Goal: Book appointment/travel/reservation

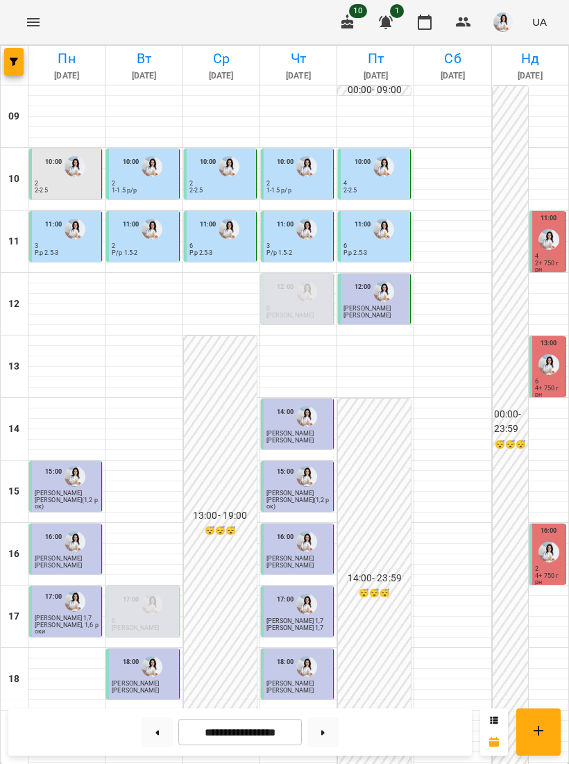
click at [214, 744] on input "**********" at bounding box center [240, 732] width 124 height 27
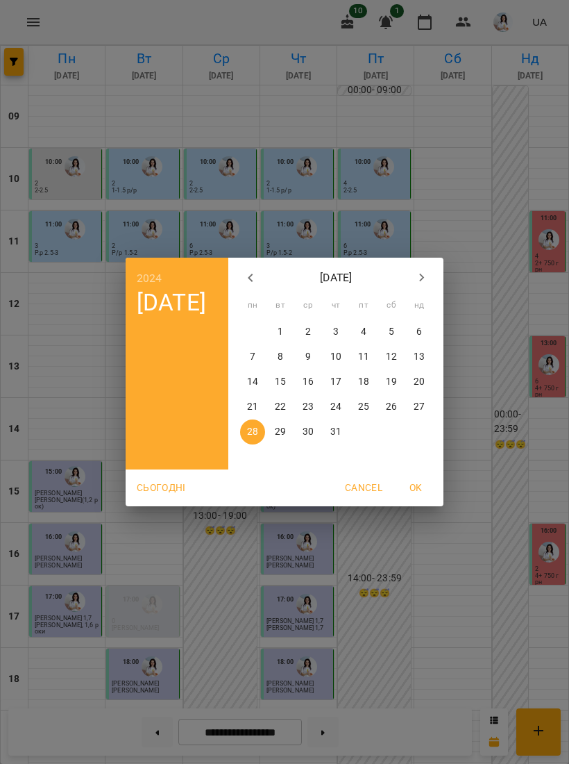
click at [437, 274] on button "button" at bounding box center [422, 277] width 33 height 33
click at [437, 273] on button "button" at bounding box center [422, 277] width 33 height 33
click at [431, 274] on button "button" at bounding box center [422, 277] width 33 height 33
click at [432, 276] on button "button" at bounding box center [422, 277] width 33 height 33
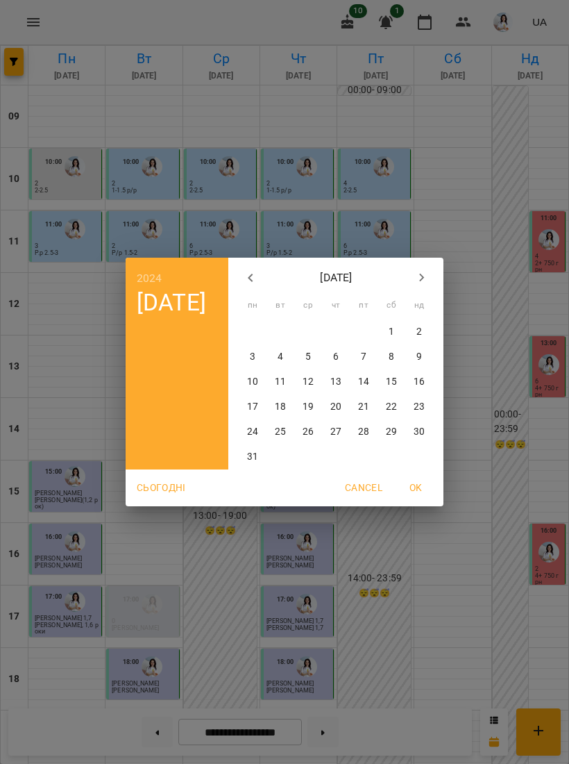
click at [432, 276] on button "button" at bounding box center [422, 277] width 33 height 33
click at [433, 278] on button "button" at bounding box center [422, 277] width 33 height 33
click at [432, 278] on button "button" at bounding box center [422, 277] width 33 height 33
click at [434, 278] on button "button" at bounding box center [422, 277] width 33 height 33
click at [433, 277] on button "button" at bounding box center [422, 277] width 33 height 33
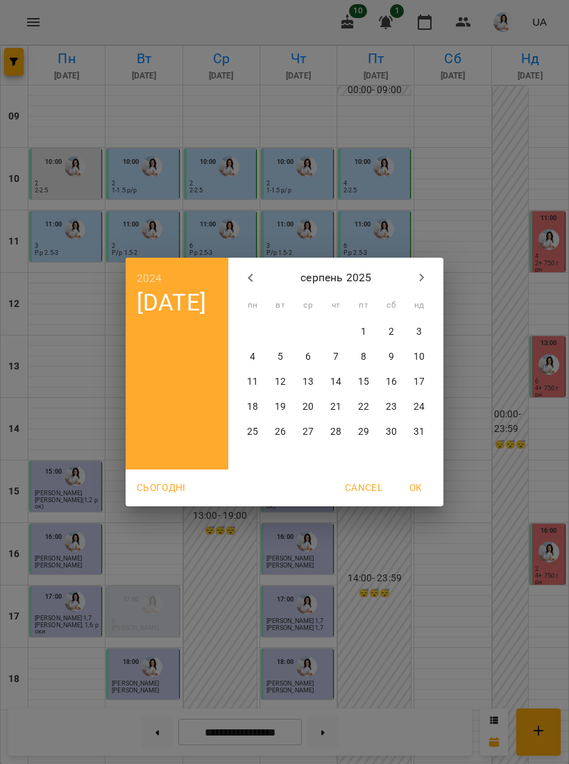
click at [433, 277] on button "button" at bounding box center [422, 277] width 33 height 33
click at [428, 278] on icon "button" at bounding box center [422, 277] width 17 height 17
click at [227, 272] on div "2024 [DATE]" at bounding box center [177, 364] width 103 height 212
click at [226, 272] on div "2024 [DATE]" at bounding box center [177, 364] width 103 height 212
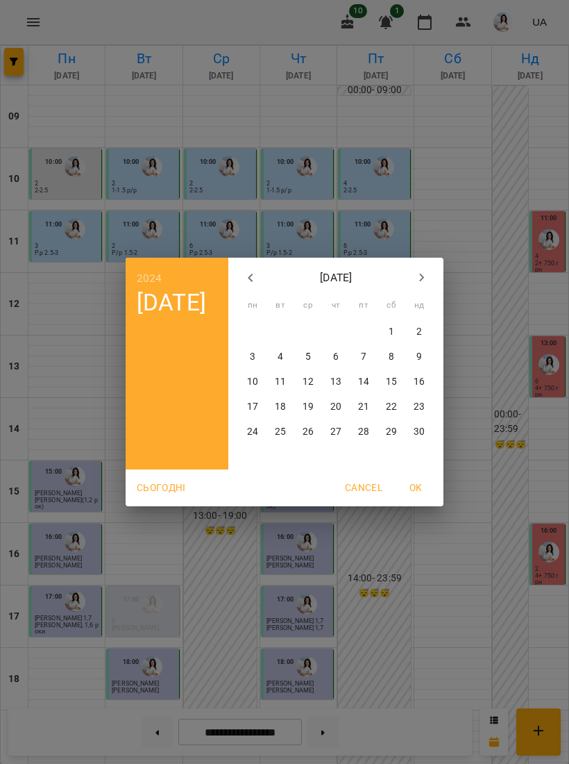
click at [247, 276] on icon "button" at bounding box center [250, 277] width 17 height 17
click at [258, 349] on button "8" at bounding box center [252, 356] width 25 height 25
type input "**********"
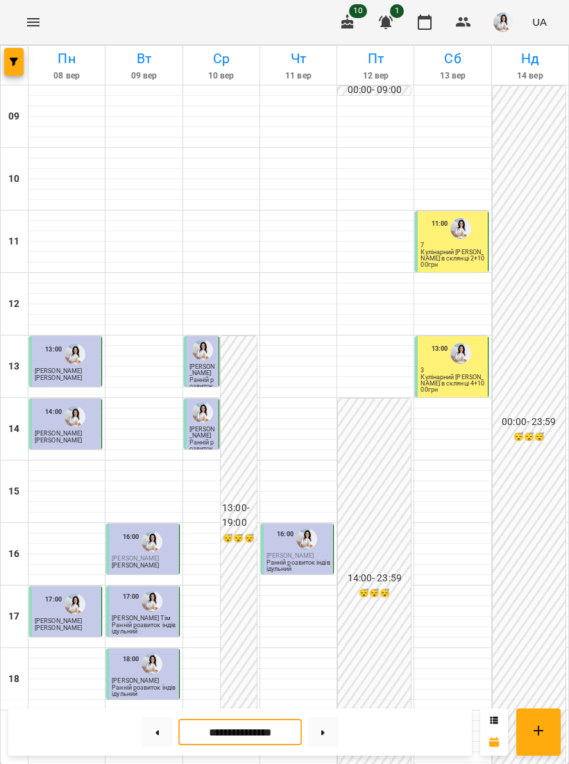
click at [461, 374] on p "Кулінарний [PERSON_NAME] в склянці 4+1000грн" at bounding box center [453, 383] width 64 height 19
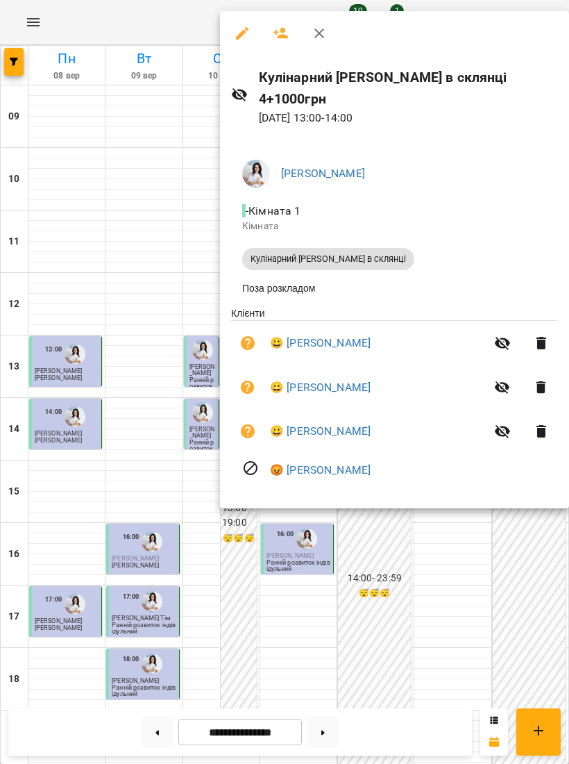
click at [81, 300] on div at bounding box center [284, 382] width 569 height 764
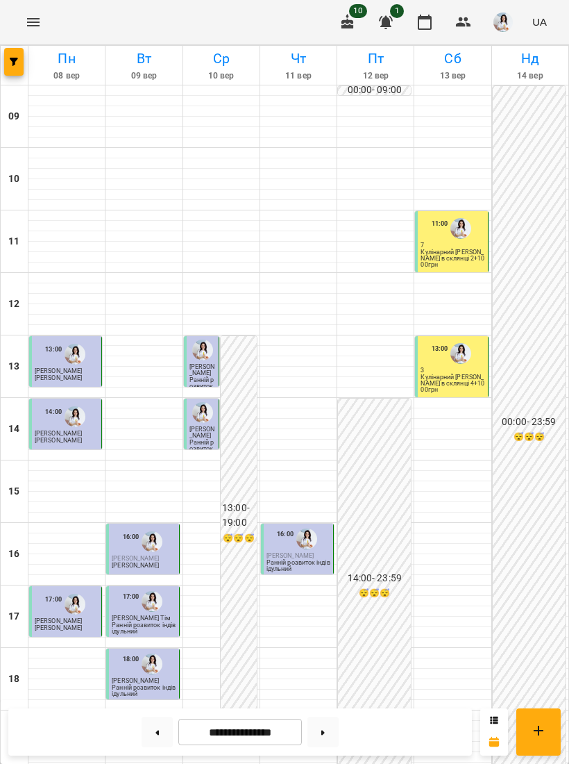
click at [459, 269] on div "11:00 7 Кулінарний МК Трайфл в склянці 2+1000грн" at bounding box center [451, 241] width 73 height 61
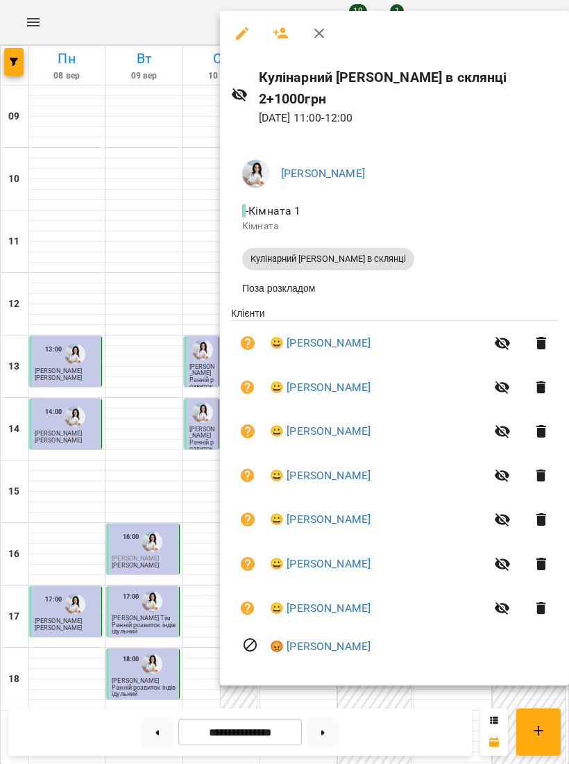
click at [60, 292] on div at bounding box center [284, 382] width 569 height 764
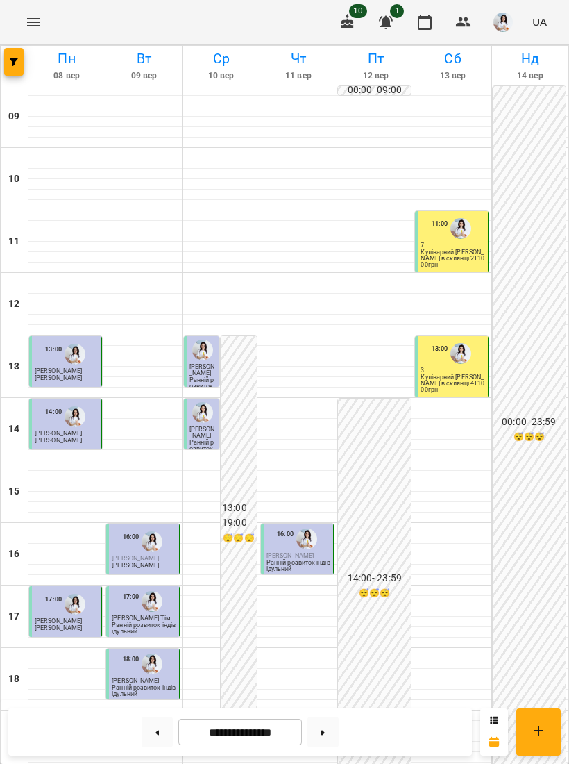
click at [467, 256] on p "Кулінарний [PERSON_NAME] в склянці 2+1000грн" at bounding box center [453, 258] width 64 height 19
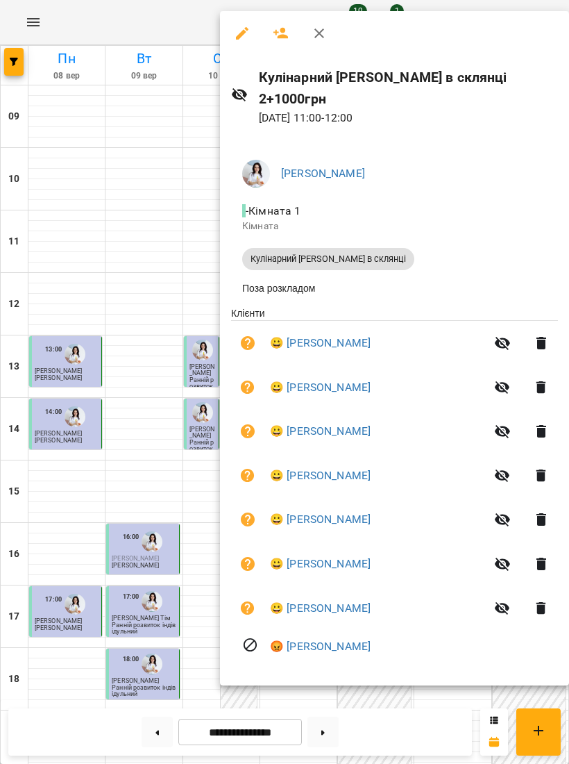
click at [50, 287] on div at bounding box center [284, 382] width 569 height 764
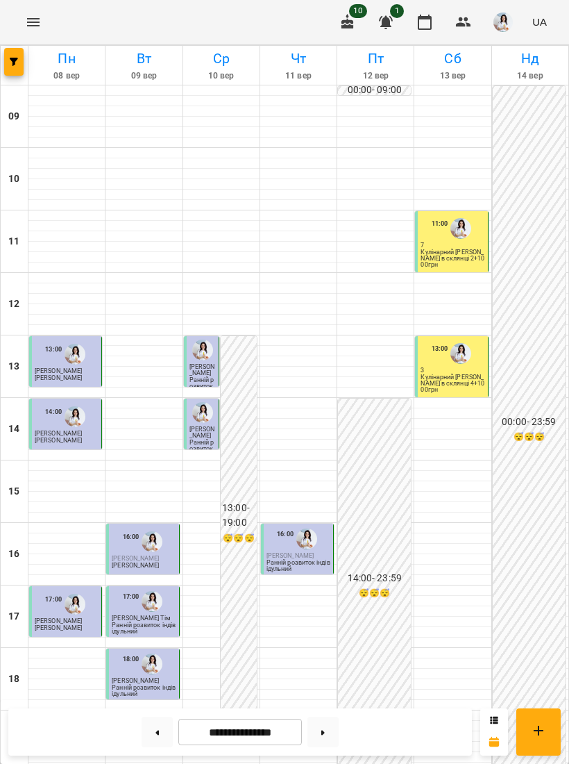
click at [435, 380] on p "Кулінарний [PERSON_NAME] в склянці 4+1000грн" at bounding box center [453, 383] width 64 height 19
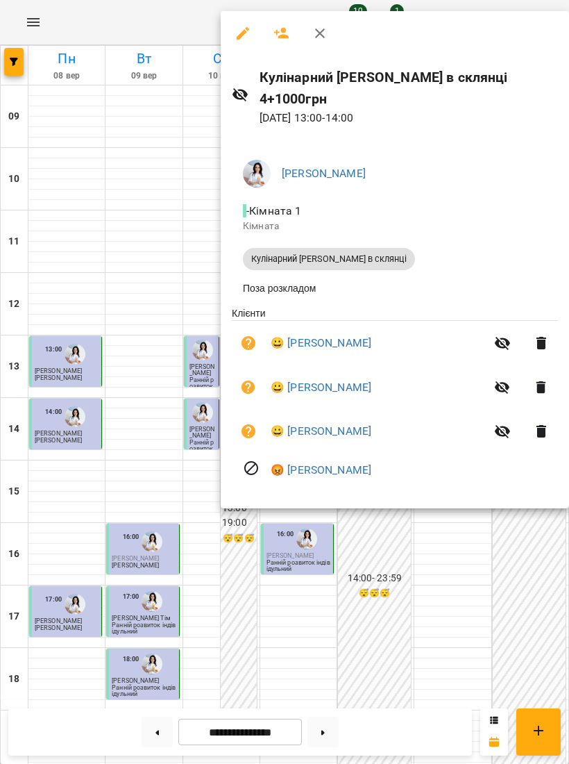
click at [57, 287] on div at bounding box center [284, 382] width 569 height 764
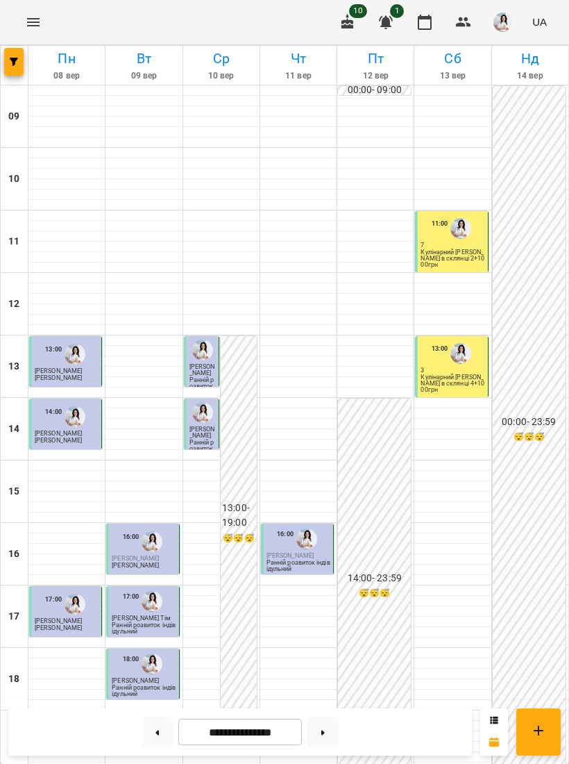
click at [442, 378] on p "Кулінарний [PERSON_NAME] в склянці 4+1000грн" at bounding box center [453, 383] width 64 height 19
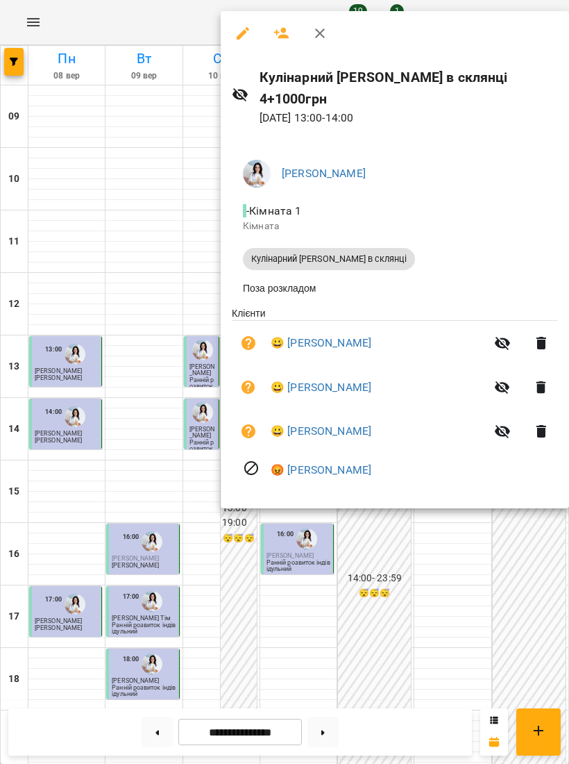
click at [52, 284] on div at bounding box center [284, 382] width 569 height 764
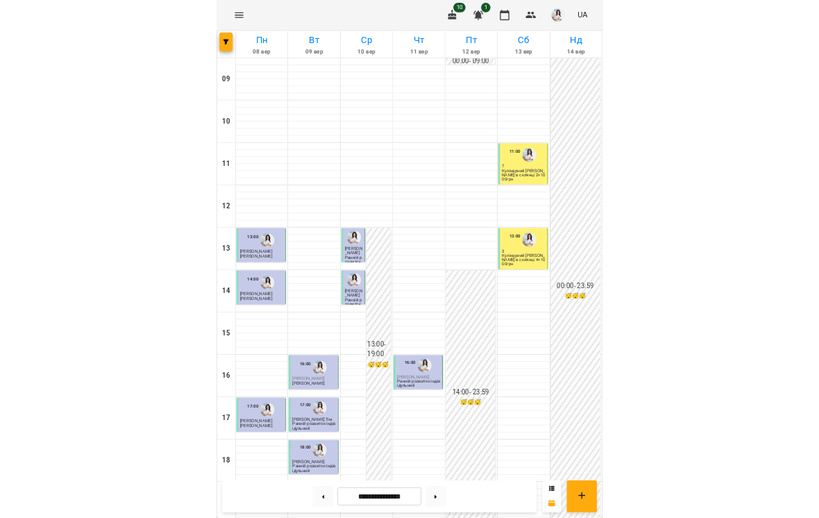
scroll to position [71, 0]
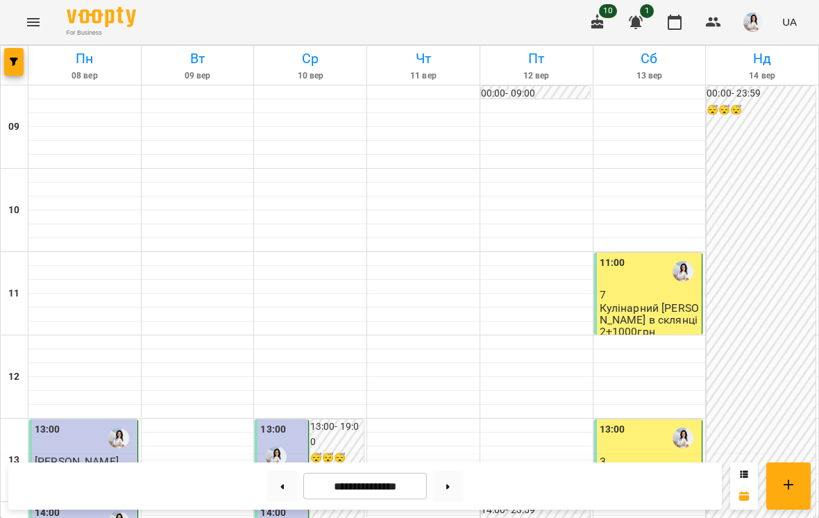
click at [569, 422] on div "13:00" at bounding box center [650, 438] width 100 height 33
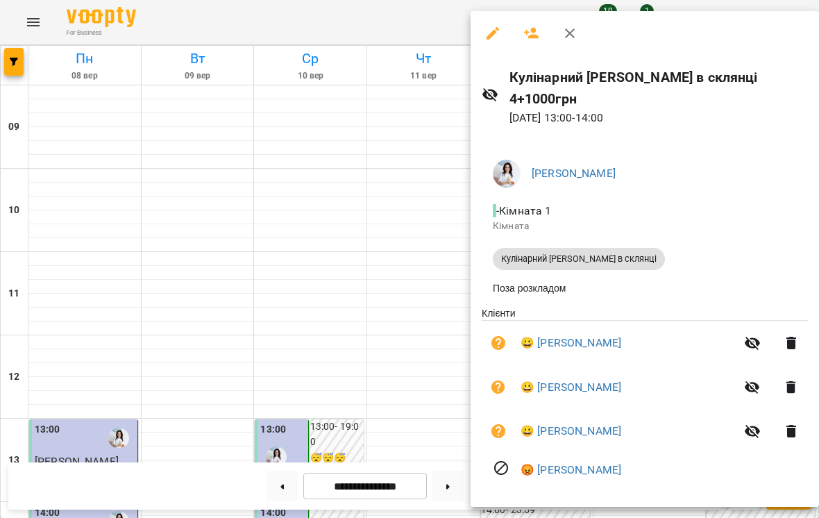
click at [401, 244] on div at bounding box center [409, 259] width 819 height 518
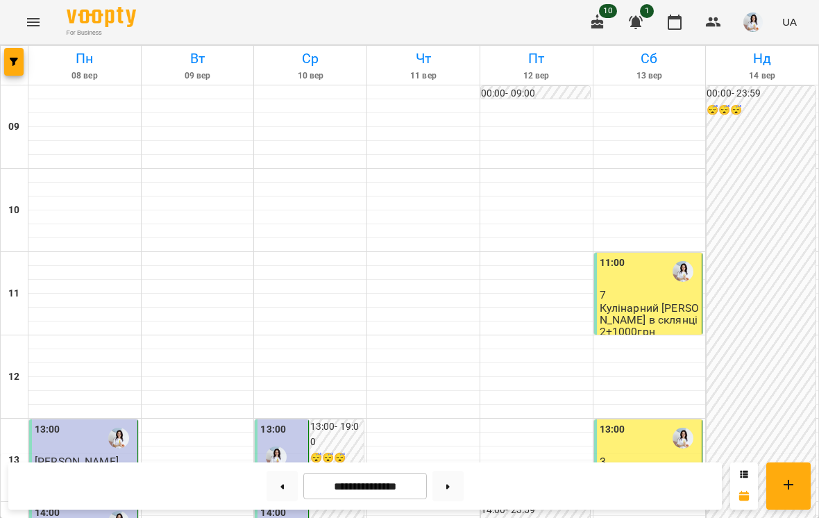
scroll to position [133, 0]
